Goal: Task Accomplishment & Management: Manage account settings

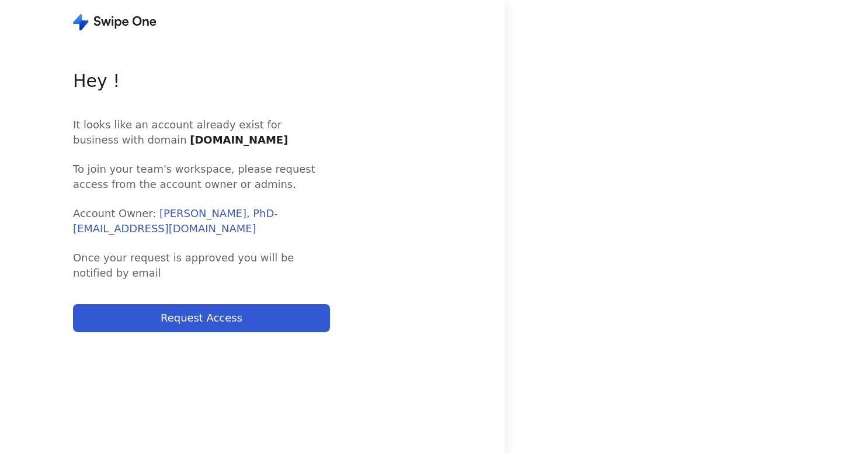
click at [188, 261] on span "Once your request is approved you will be notified by email" at bounding box center [201, 266] width 257 height 30
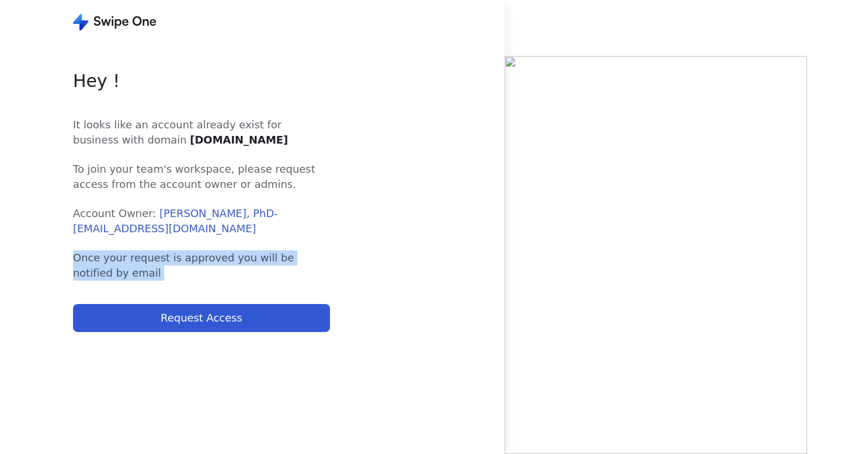
click at [210, 148] on div "It looks like an account already exist for business with domain [DOMAIN_NAME] T…" at bounding box center [201, 199] width 257 height 164
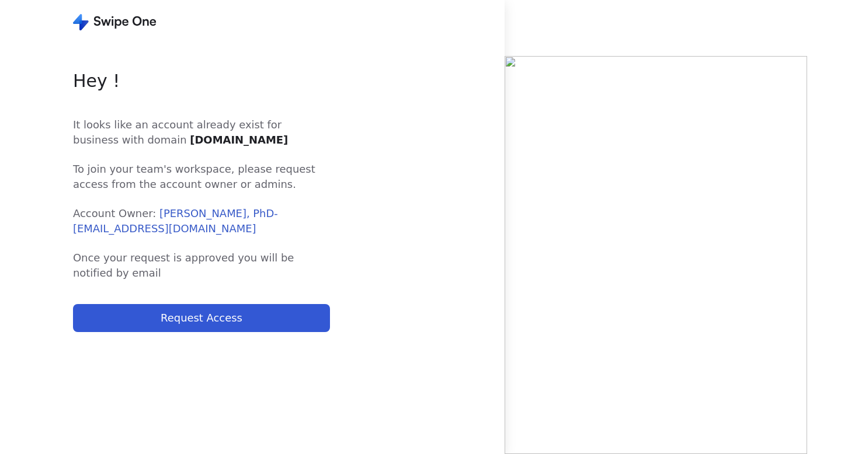
click at [210, 148] on div "It looks like an account already exist for business with domain [DOMAIN_NAME] T…" at bounding box center [201, 199] width 257 height 164
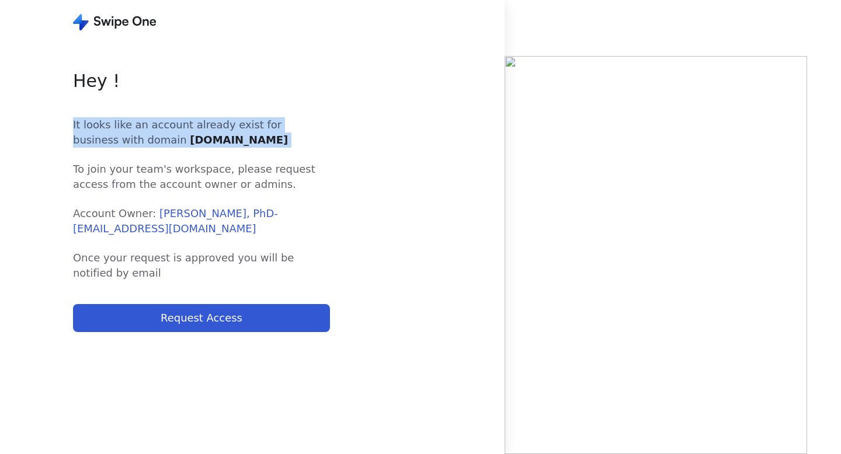
click at [210, 148] on div "It looks like an account already exist for business with domain [DOMAIN_NAME] T…" at bounding box center [201, 199] width 257 height 164
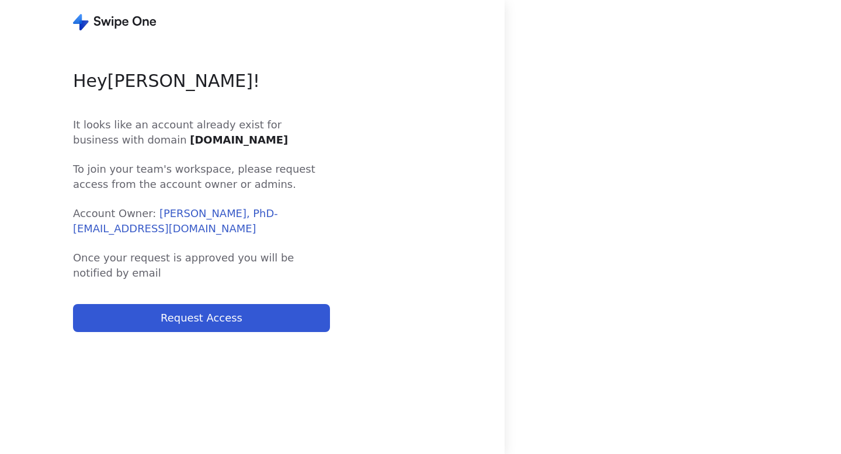
click at [266, 138] on span "It looks like an account already exist for business with domain [DOMAIN_NAME]" at bounding box center [201, 132] width 257 height 30
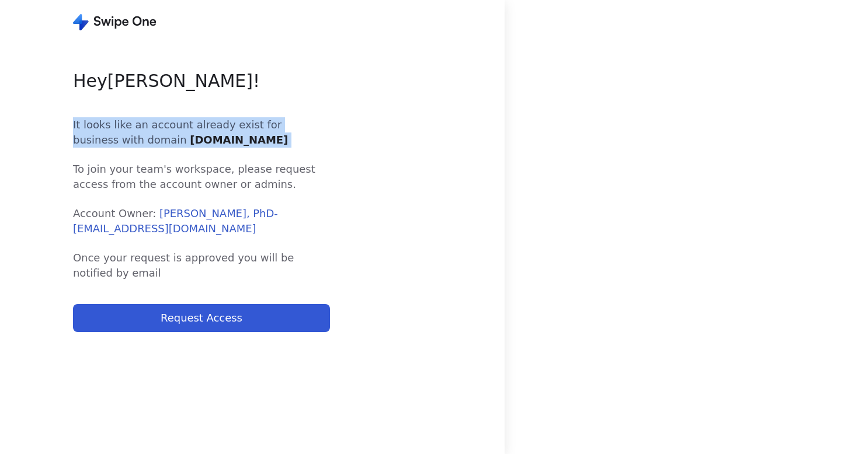
click at [266, 138] on span "It looks like an account already exist for business with domain [DOMAIN_NAME]" at bounding box center [201, 132] width 257 height 30
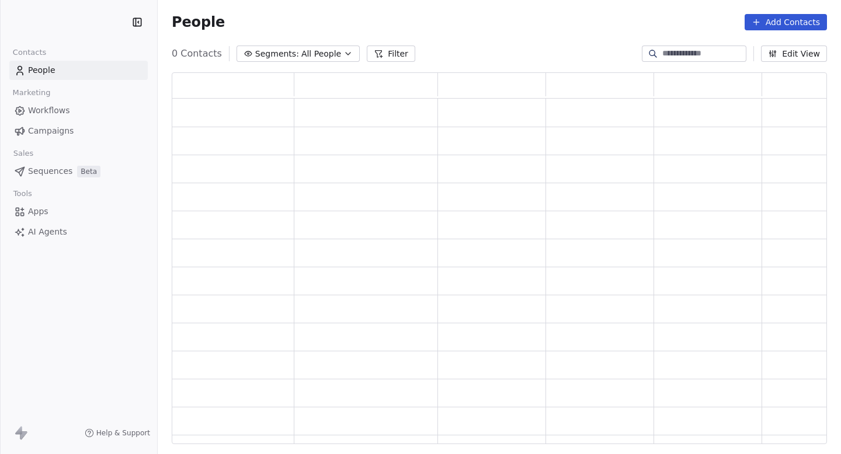
scroll to position [372, 655]
